Goal: Transaction & Acquisition: Book appointment/travel/reservation

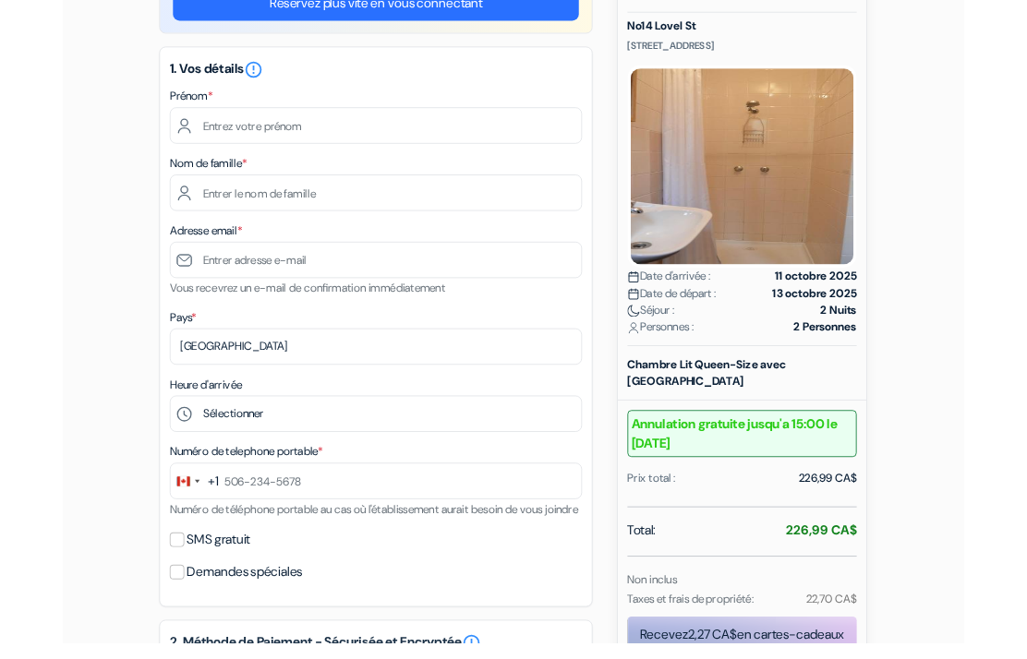
scroll to position [181, 0]
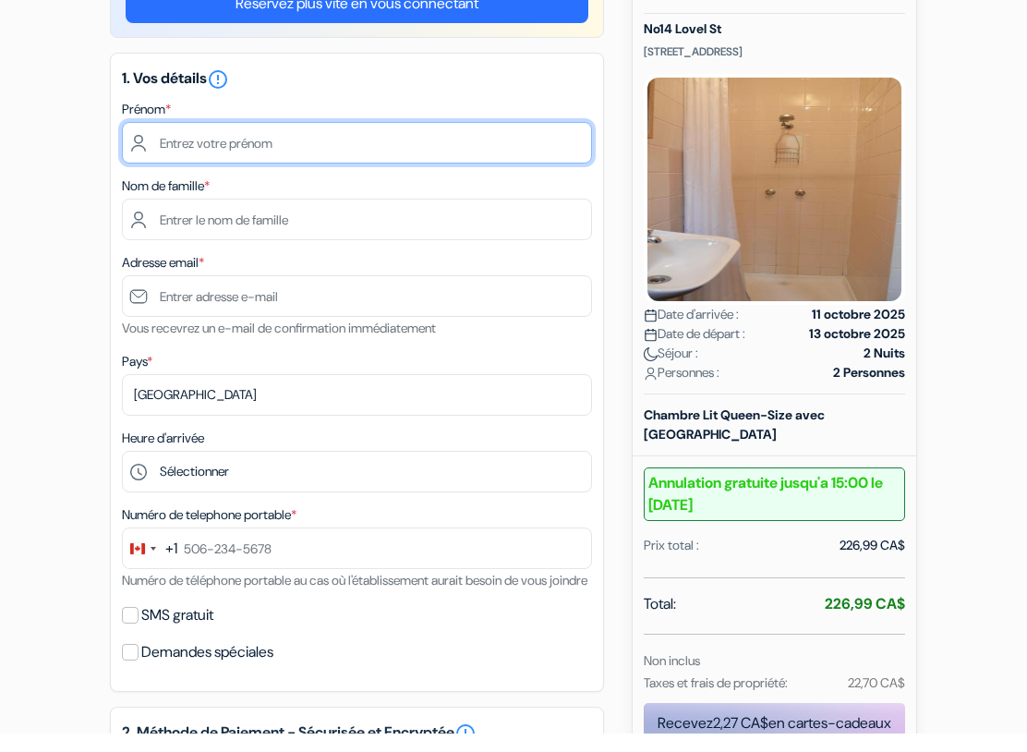
click at [237, 142] on input "text" at bounding box center [357, 161] width 470 height 42
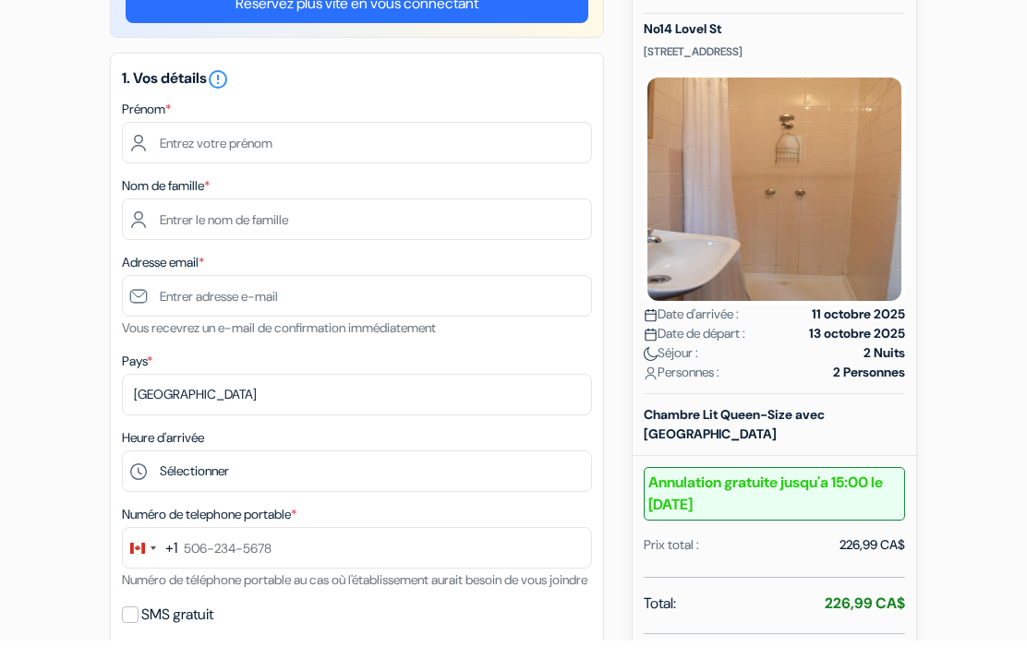
type input "Benoit"
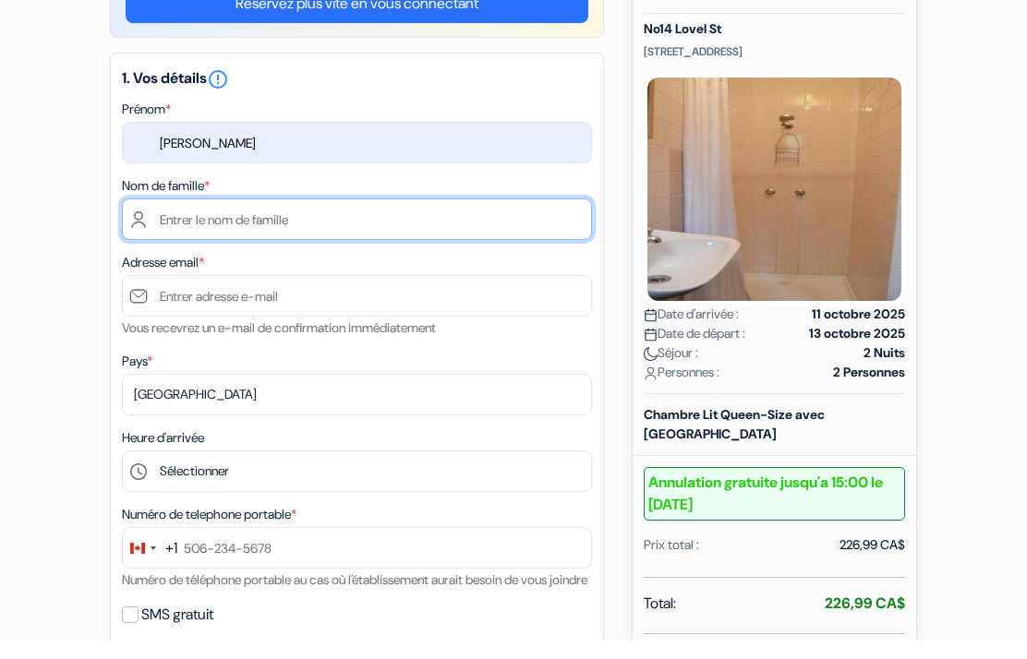
type input "Jolicoeur"
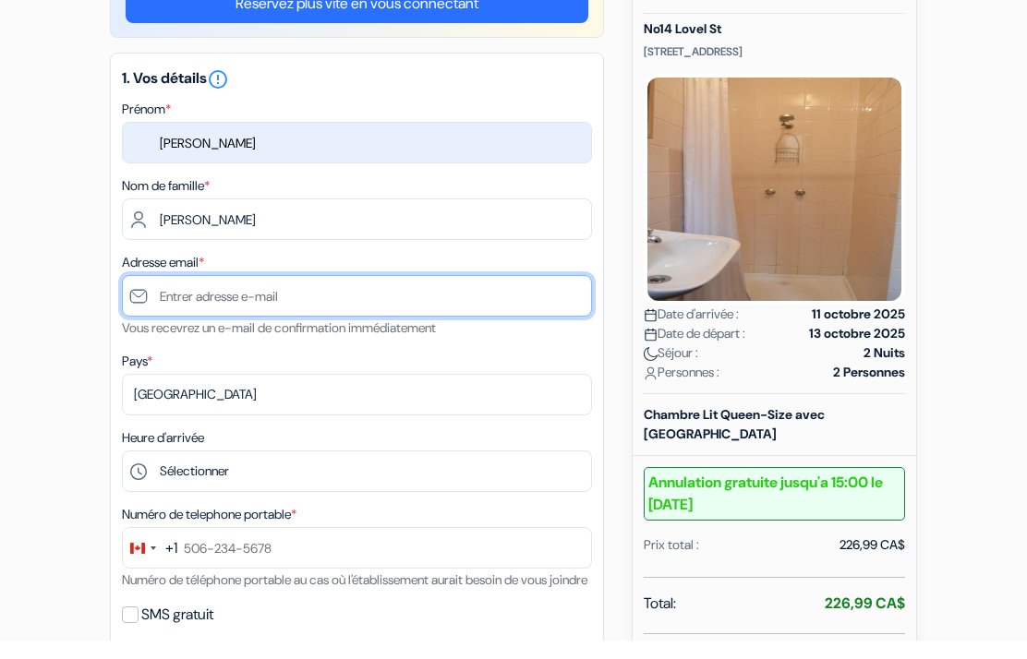
type input "[DOMAIN_NAME][EMAIL_ADDRESS][DOMAIN_NAME]"
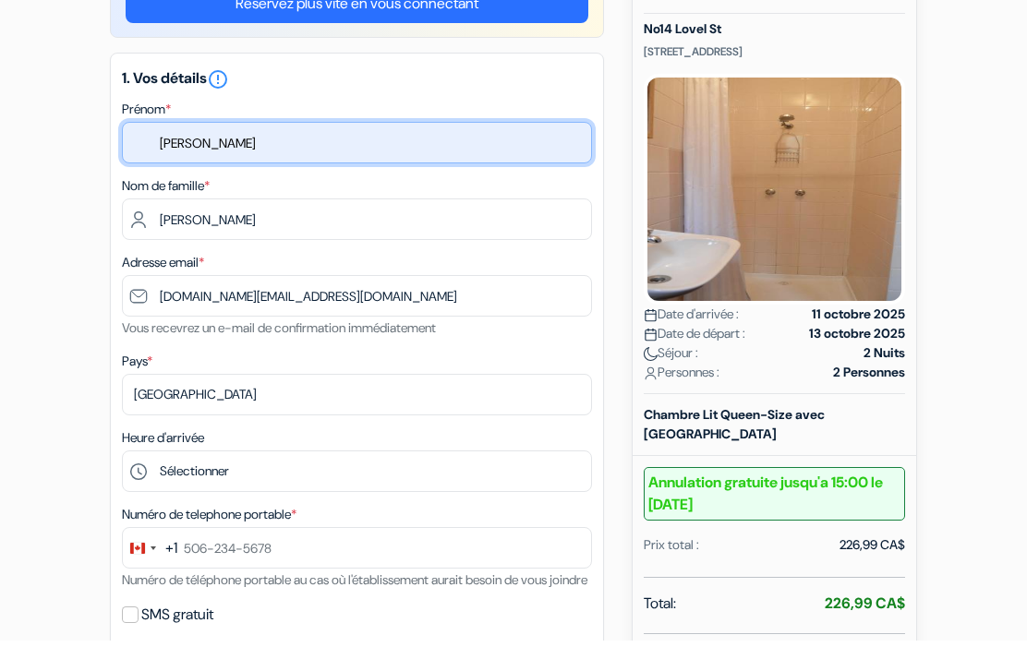
scroll to position [200, 0]
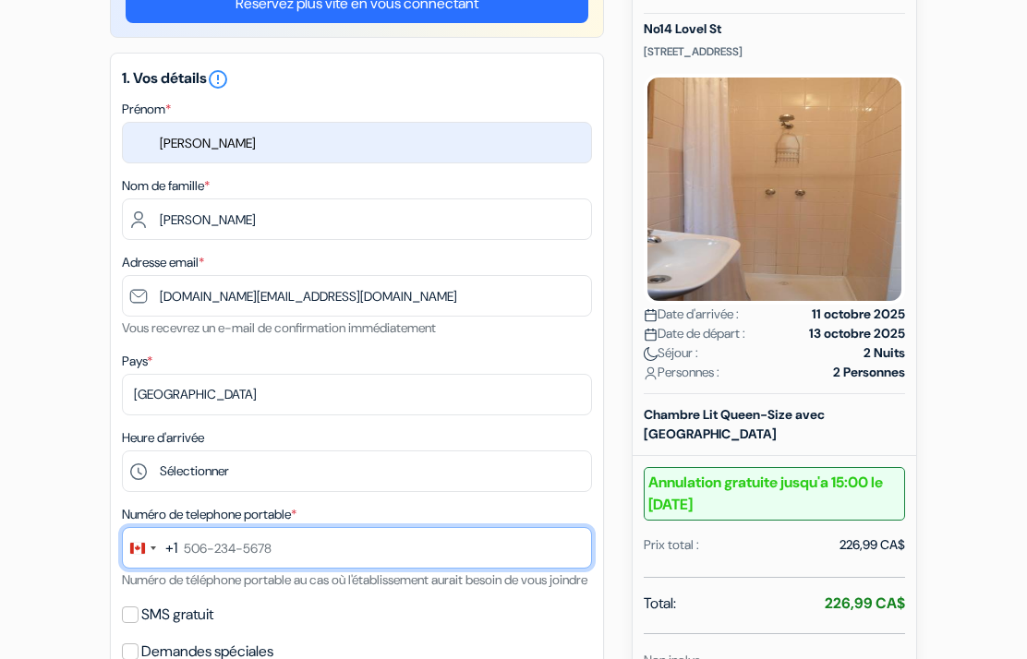
type input "514-726-4693"
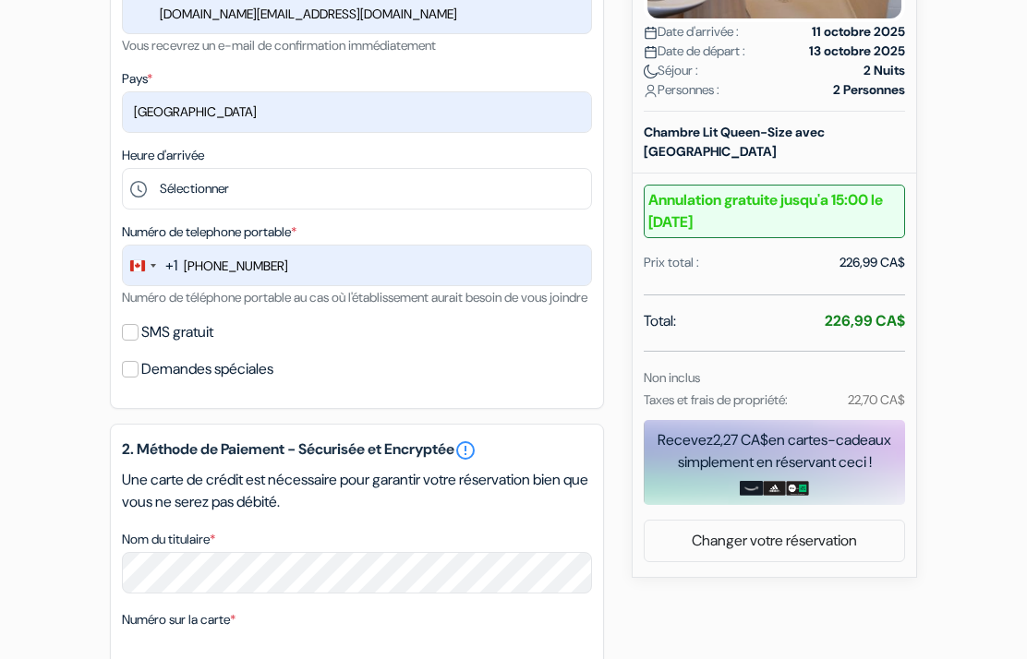
scroll to position [482, 0]
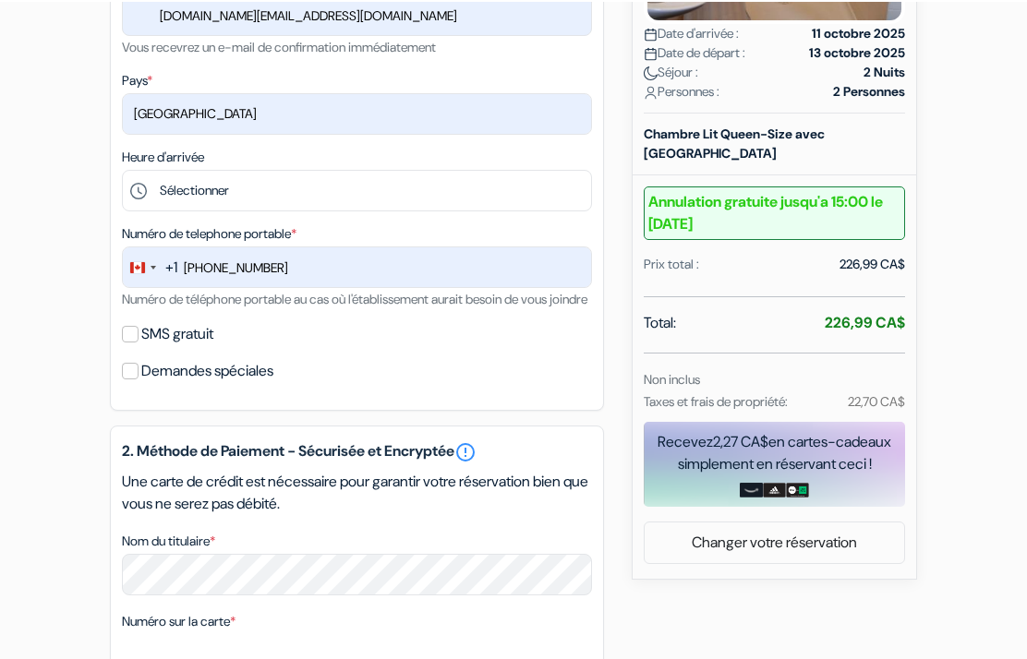
click at [211, 194] on select "Sélectionner 14:00 15:00 16:00 17:00 18:00 19:00 20:00 21:00 22:00 23:00 0:00" at bounding box center [357, 189] width 470 height 42
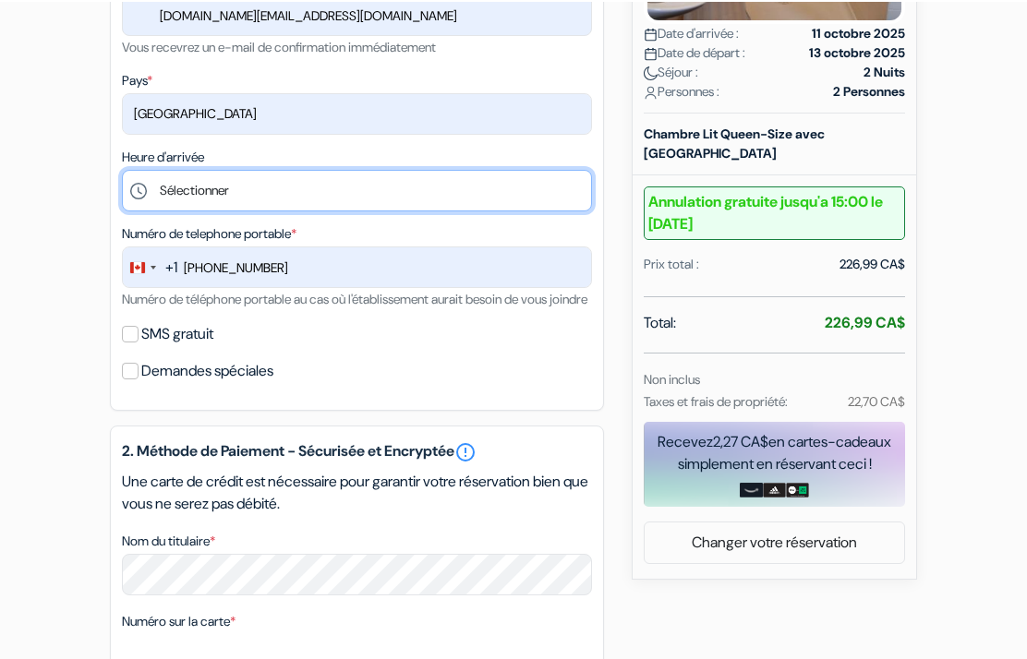
scroll to position [480, 0]
select select "14"
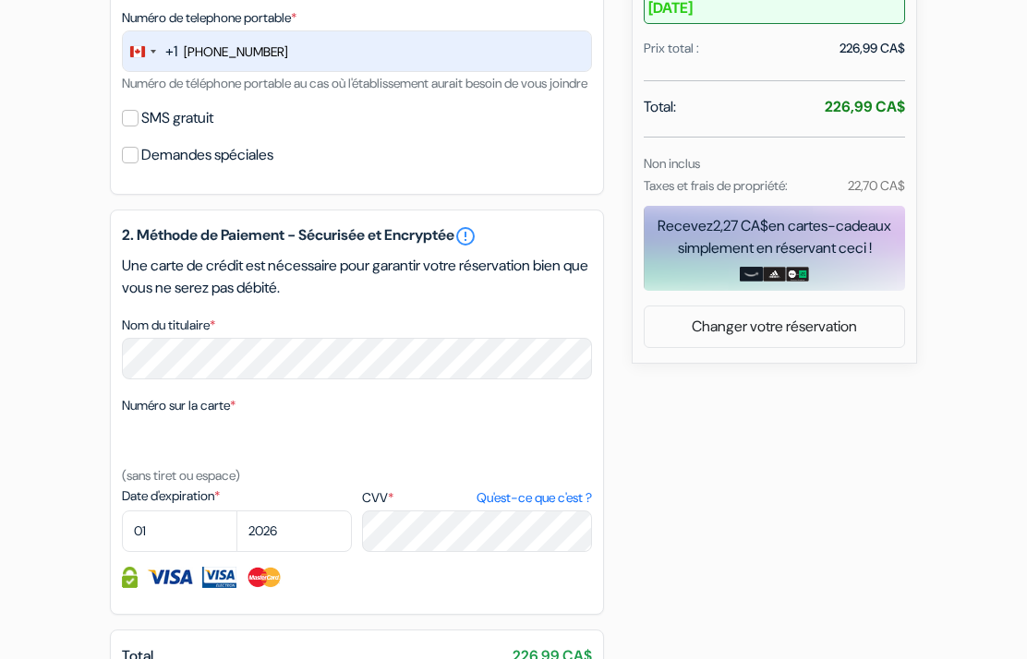
scroll to position [695, 0]
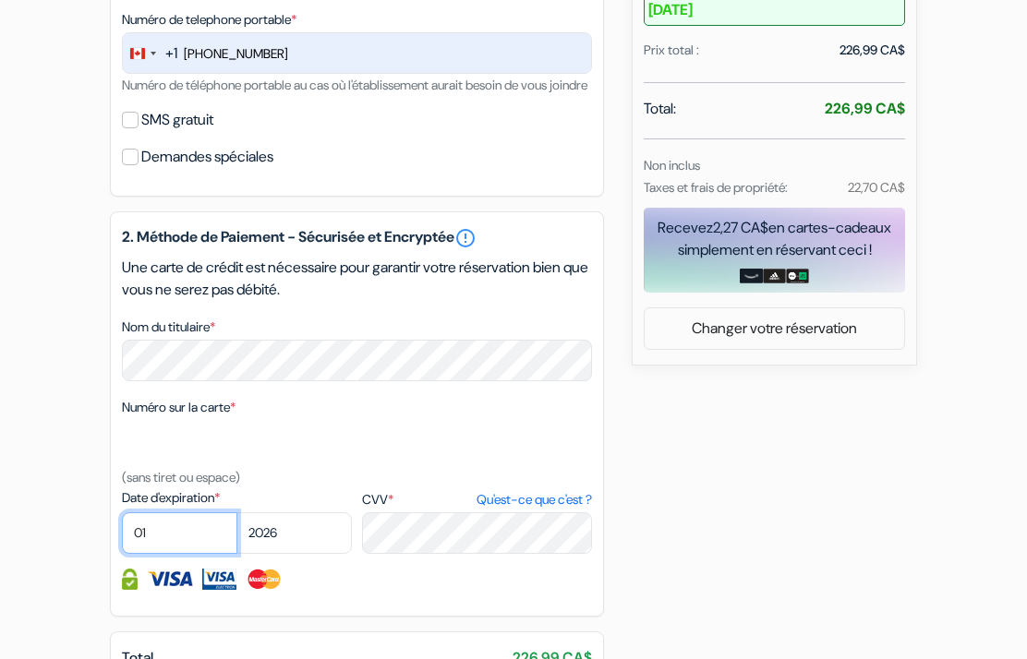
select select "08"
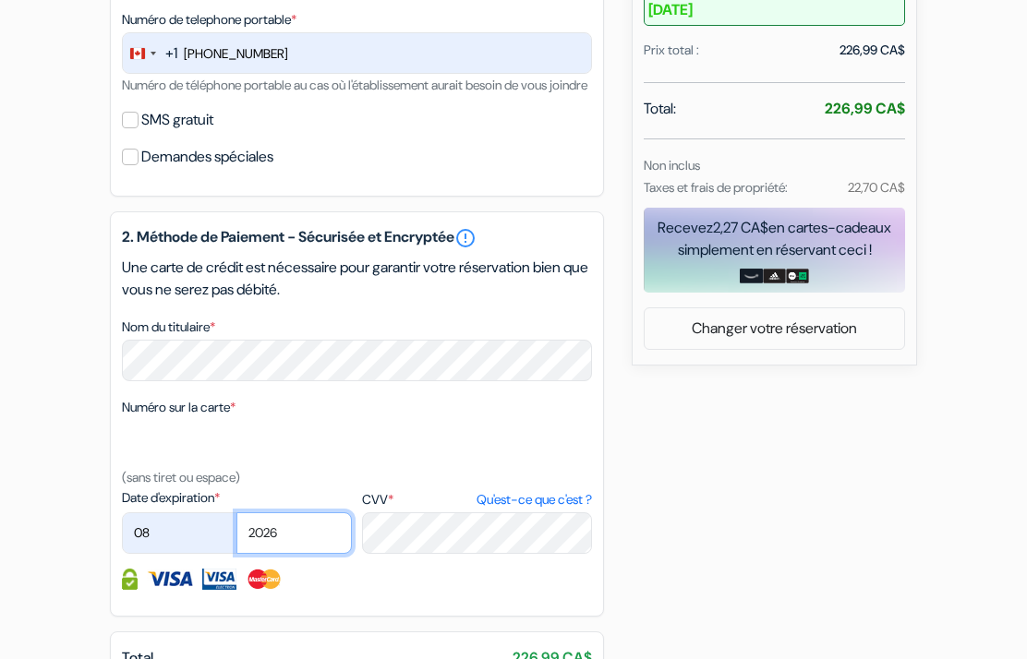
select select "2028"
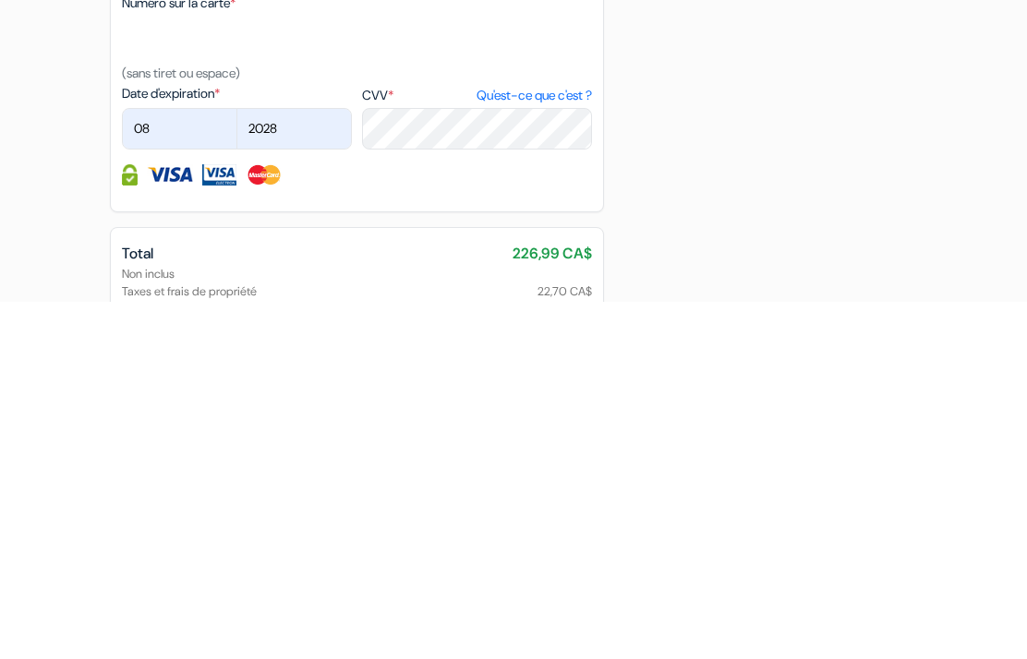
scroll to position [883, 0]
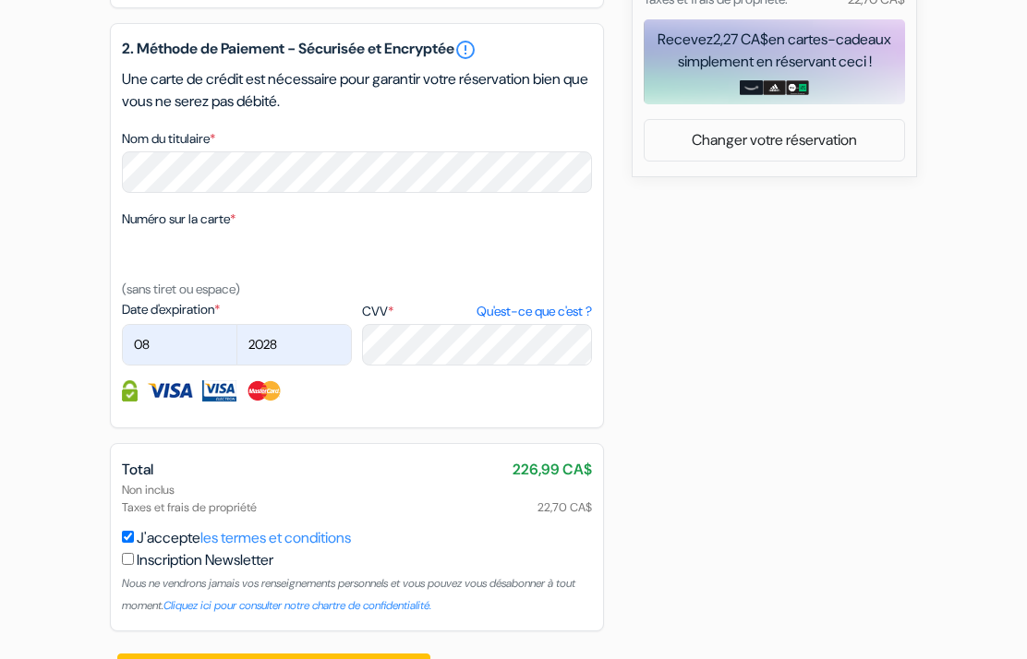
click at [284, 689] on button "Confirmer Loading..." at bounding box center [273, 671] width 313 height 35
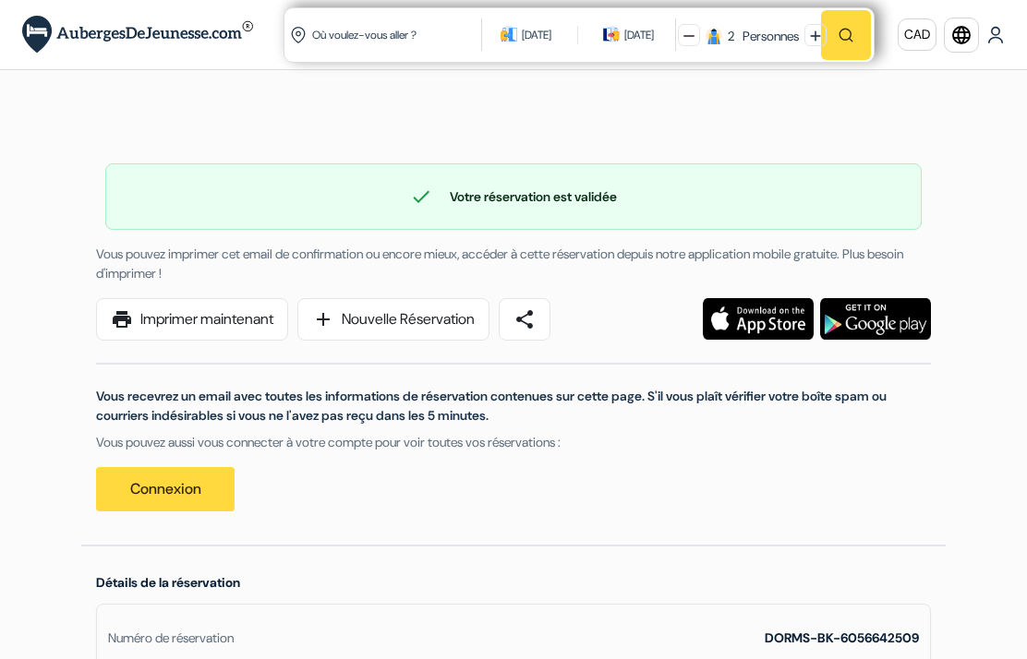
click at [397, 37] on input "Où voulez-vous aller ?" at bounding box center [397, 34] width 175 height 45
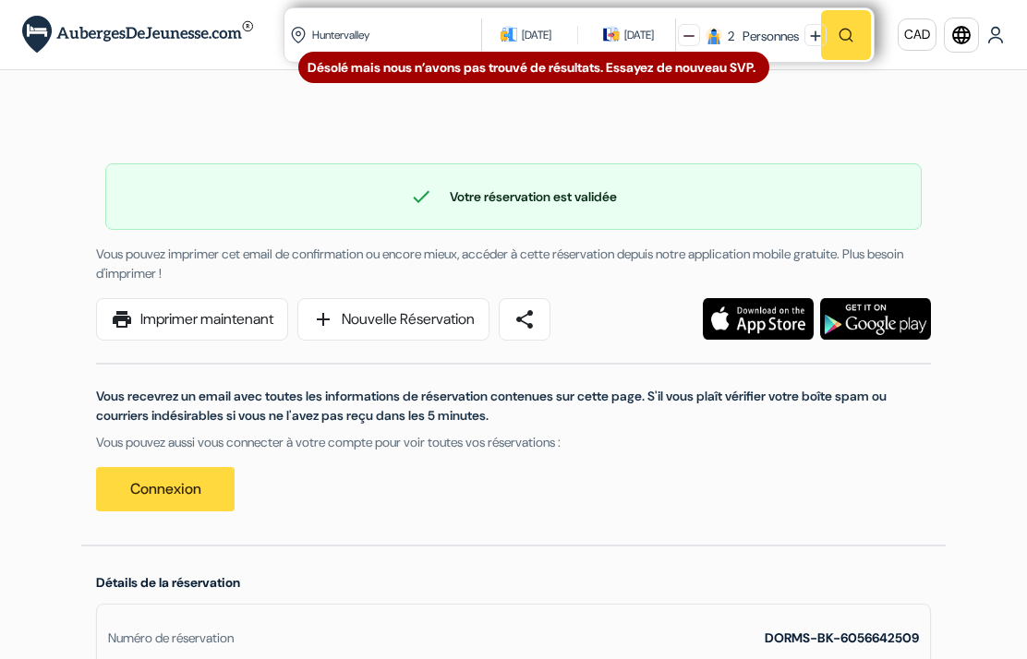
type input "Huntervalley"
click at [538, 37] on div "[DATE]" at bounding box center [537, 35] width 30 height 18
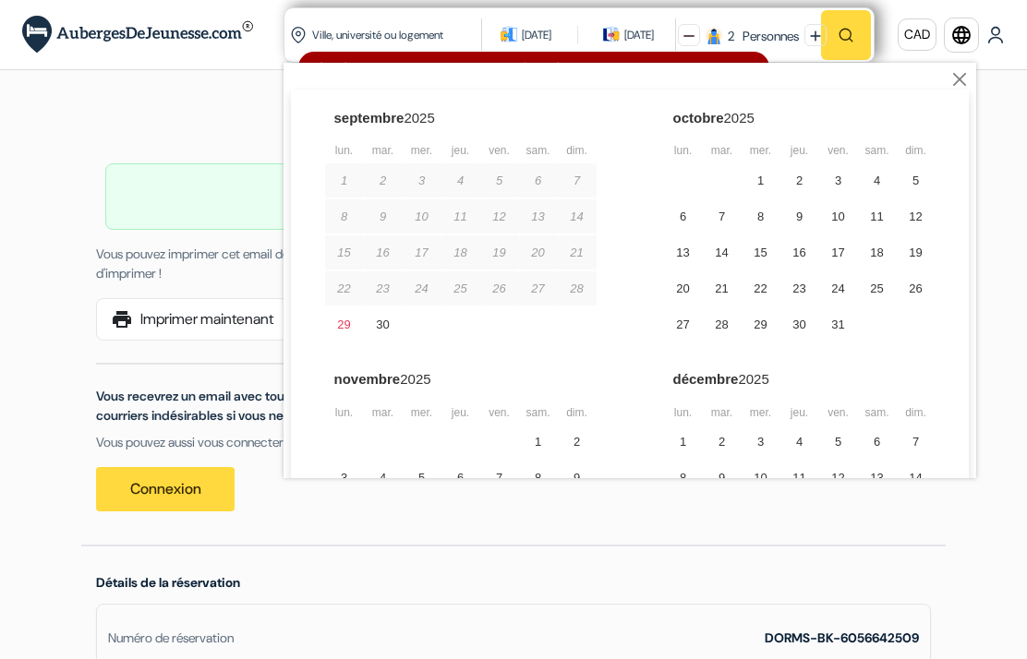
click at [812, 252] on div "16" at bounding box center [799, 253] width 39 height 34
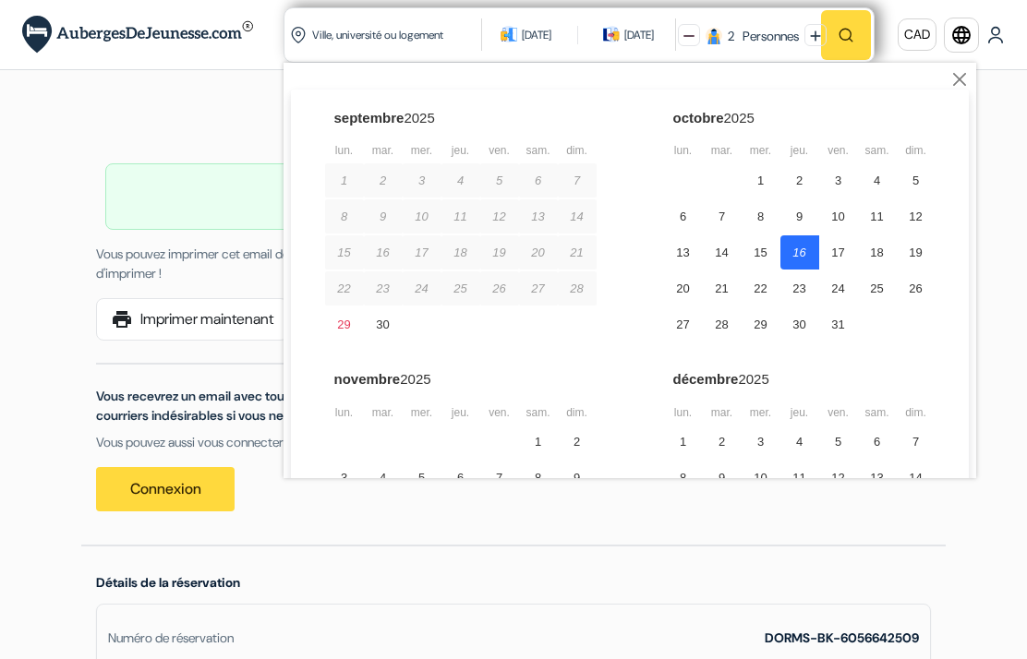
click at [884, 256] on div "18" at bounding box center [877, 253] width 39 height 34
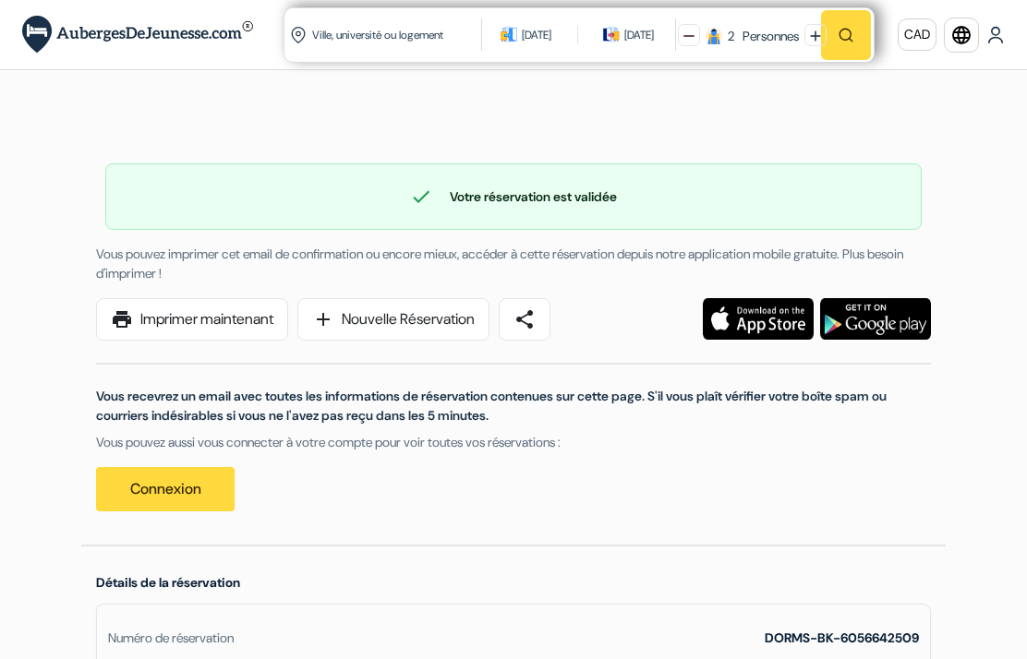
click at [638, 42] on div "[DATE]" at bounding box center [639, 35] width 30 height 18
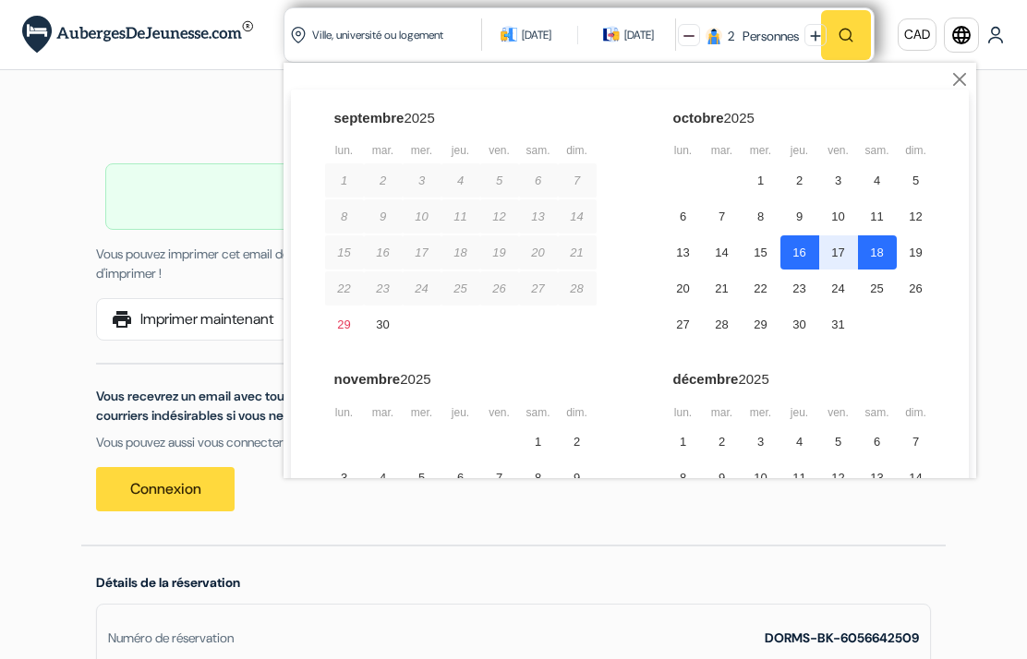
click at [853, 252] on div "17" at bounding box center [838, 253] width 39 height 34
click at [816, 261] on div "16" at bounding box center [799, 253] width 39 height 34
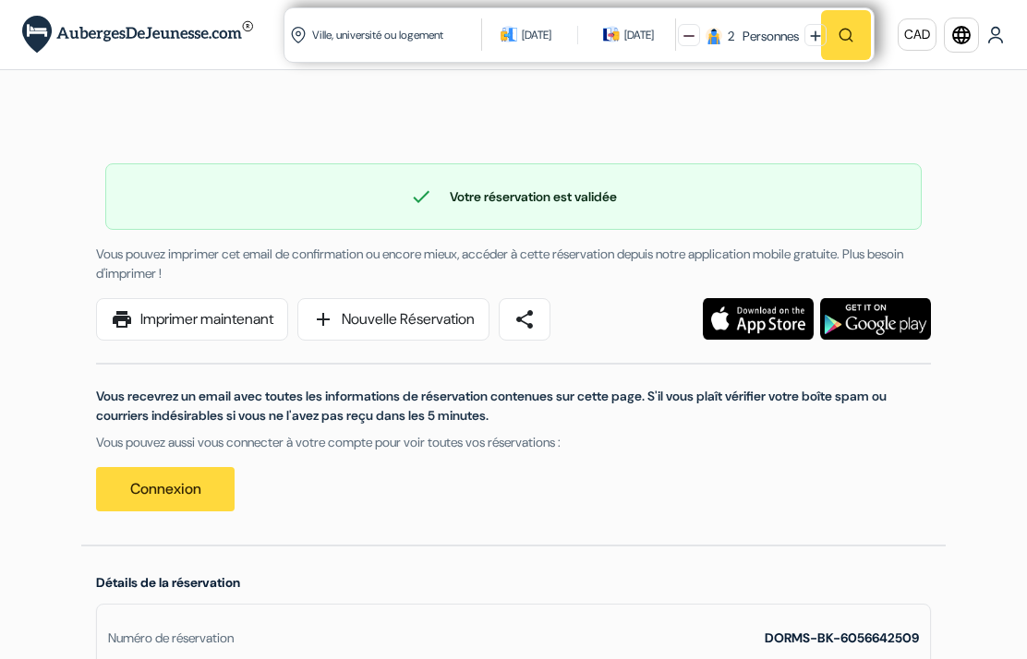
click at [376, 30] on input "text" at bounding box center [397, 34] width 175 height 45
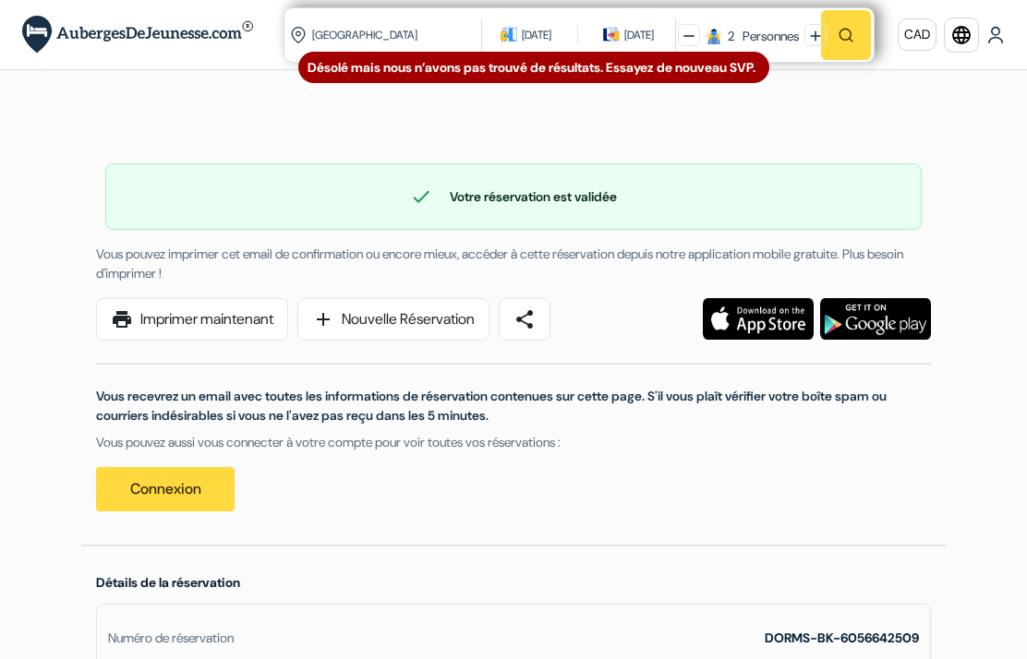
type input "[GEOGRAPHIC_DATA]"
click at [840, 42] on img "button" at bounding box center [846, 35] width 17 height 17
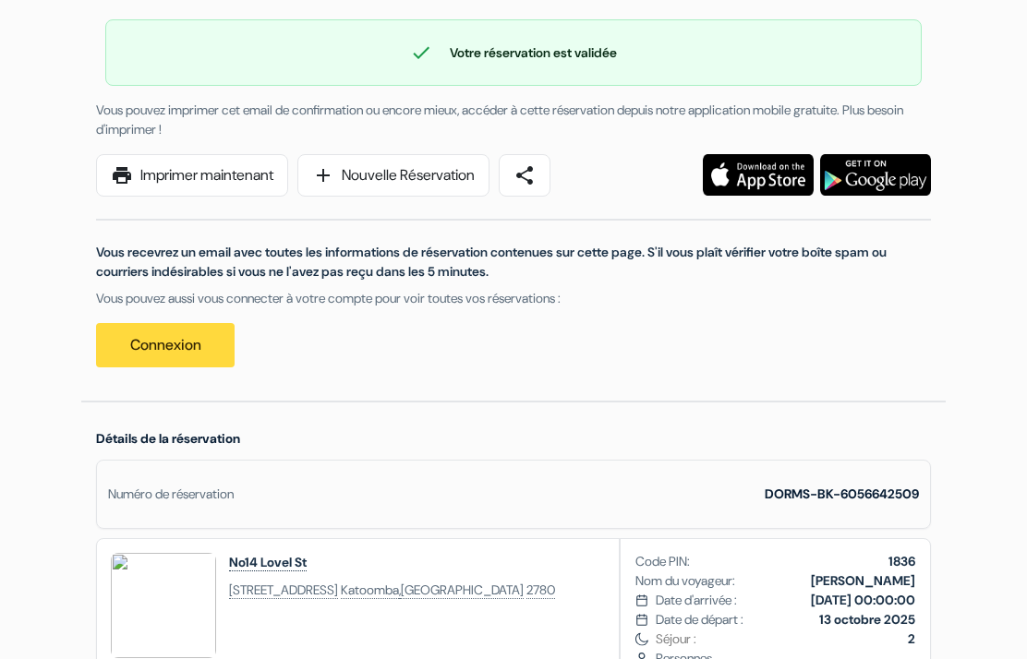
scroll to position [148, 0]
